Goal: Find specific page/section: Find specific page/section

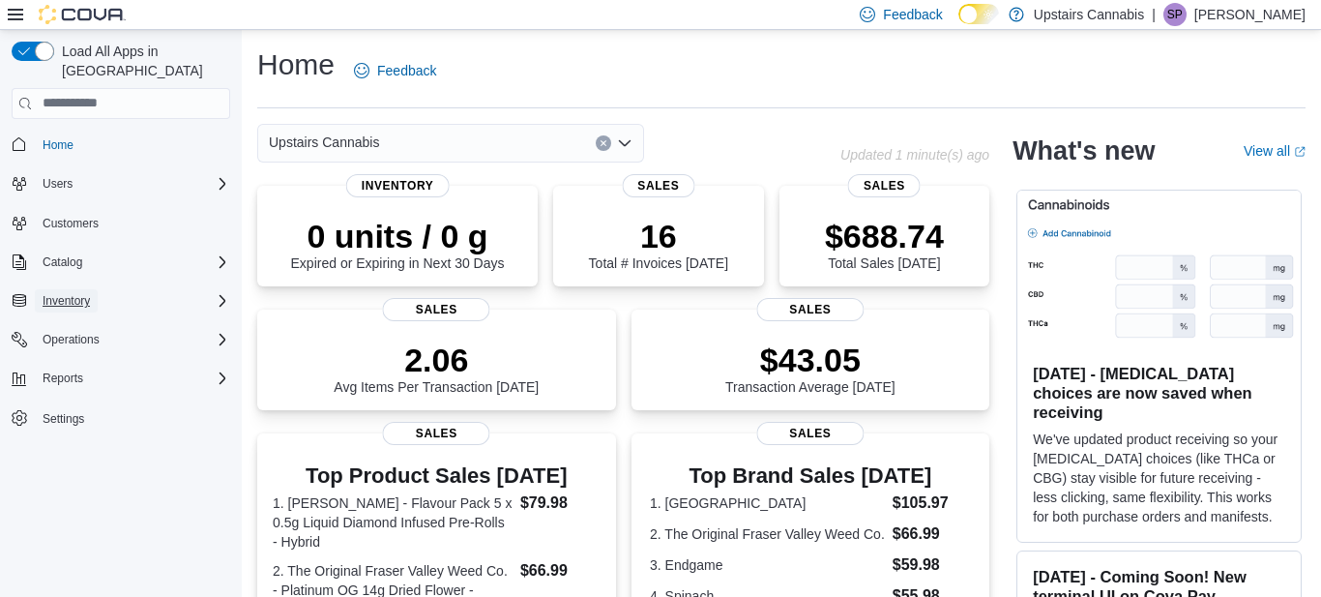
click at [66, 293] on span "Inventory" at bounding box center [66, 300] width 47 height 15
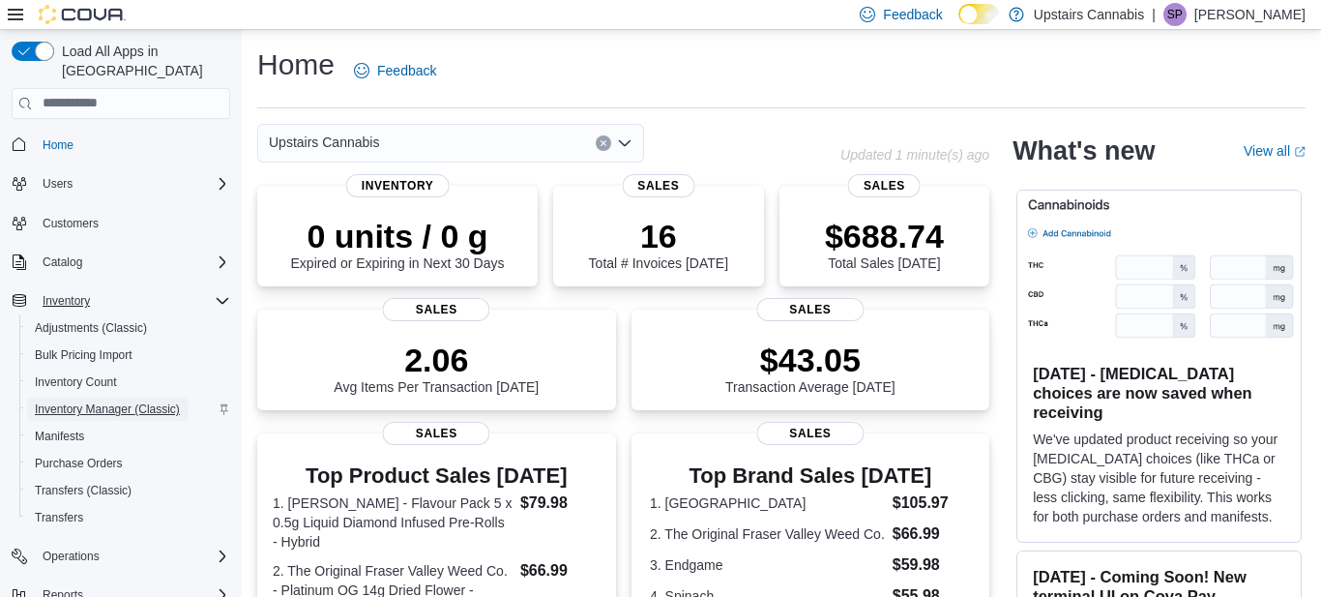
click at [98, 401] on span "Inventory Manager (Classic)" at bounding box center [107, 408] width 145 height 15
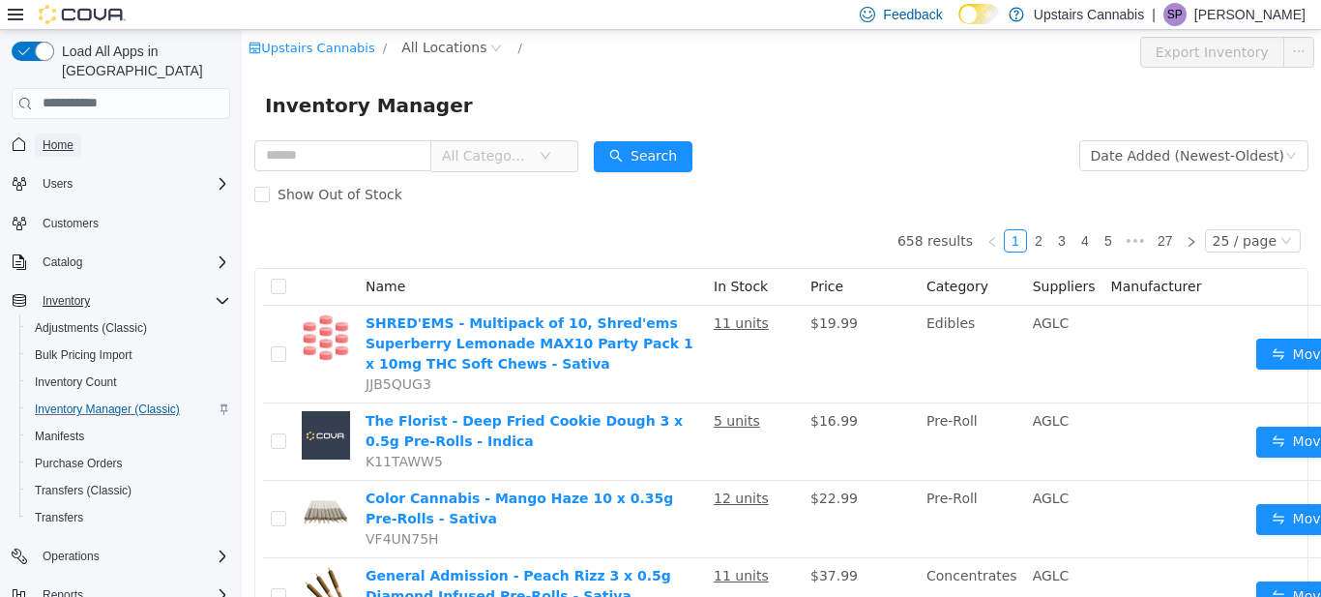
click at [60, 137] on span "Home" at bounding box center [58, 144] width 31 height 15
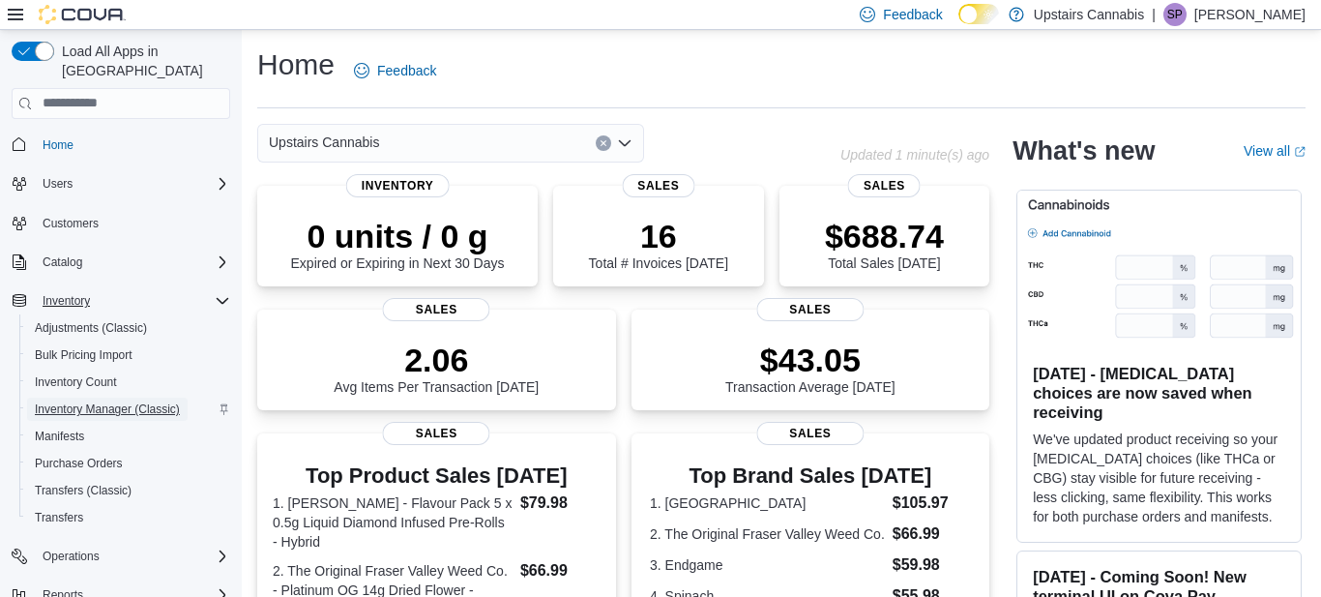
click at [152, 401] on span "Inventory Manager (Classic)" at bounding box center [107, 408] width 145 height 15
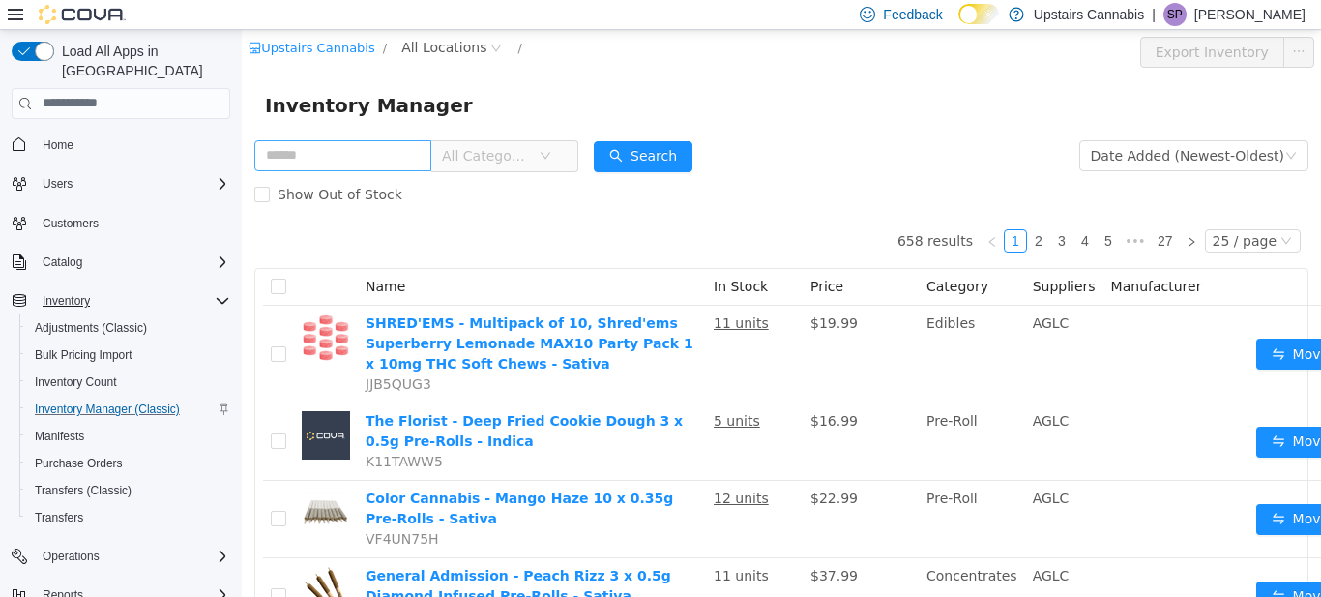
click at [362, 161] on input "text" at bounding box center [342, 154] width 177 height 31
type input "******"
